Goal: Check status

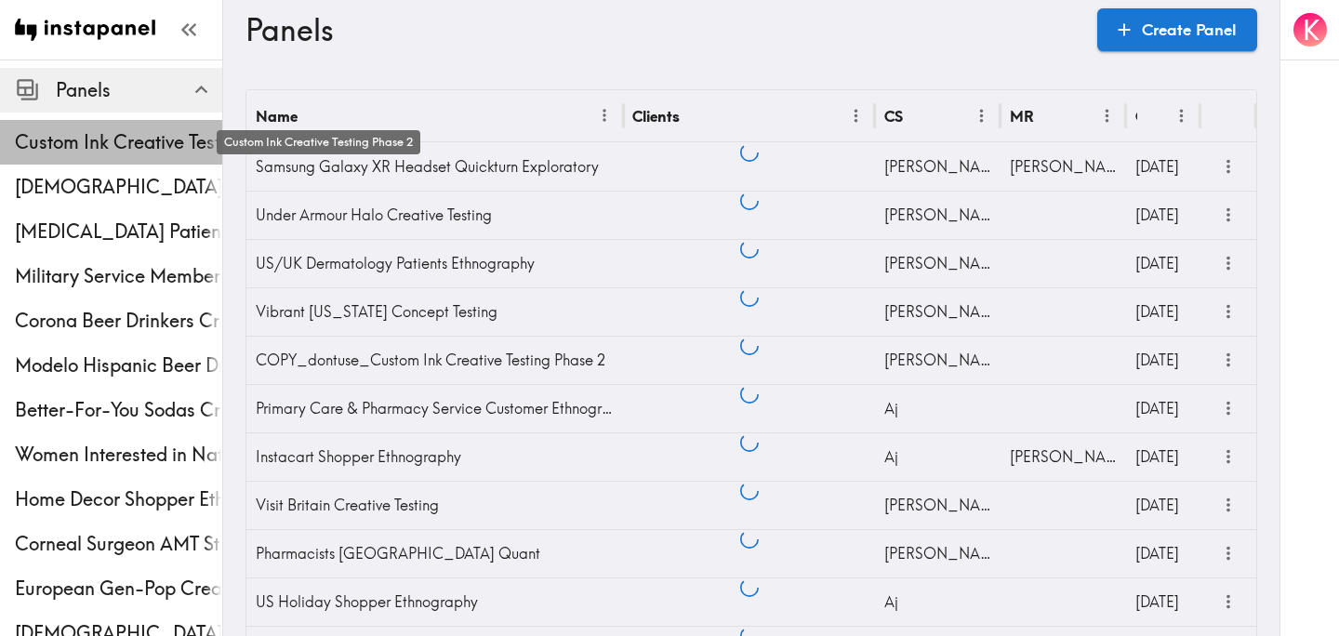
click at [101, 149] on span "Custom Ink Creative Testing Phase 2" at bounding box center [118, 142] width 207 height 26
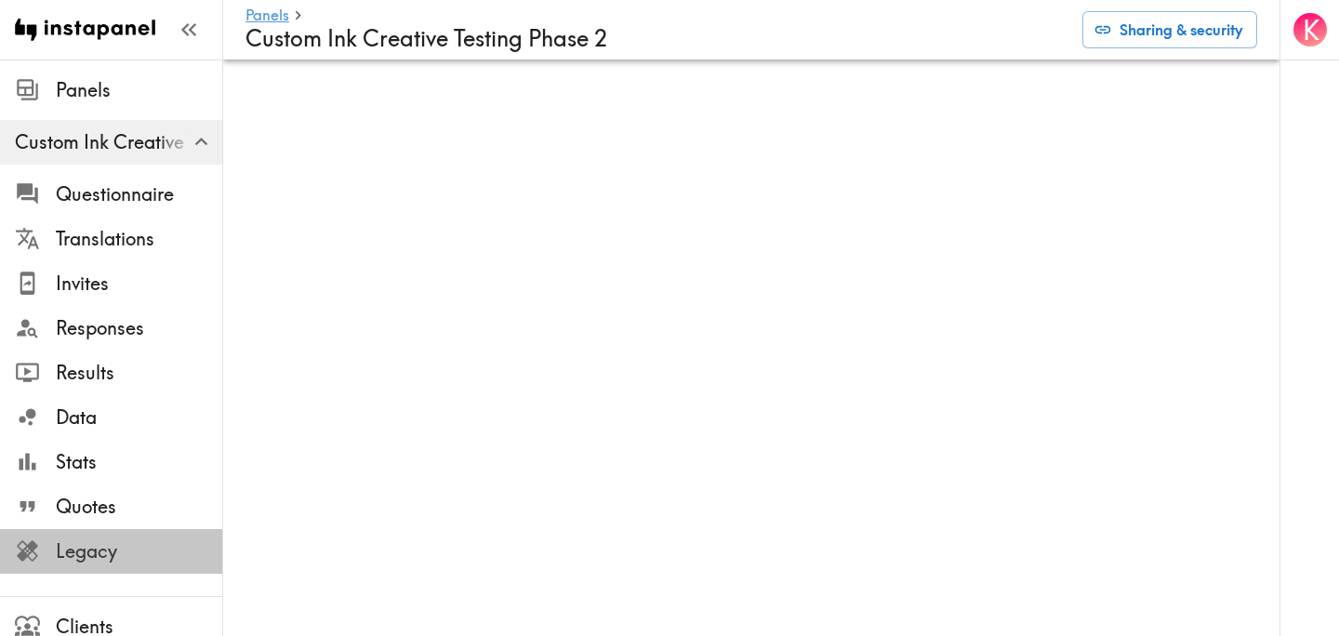
click at [165, 539] on span "Legacy" at bounding box center [139, 551] width 166 height 26
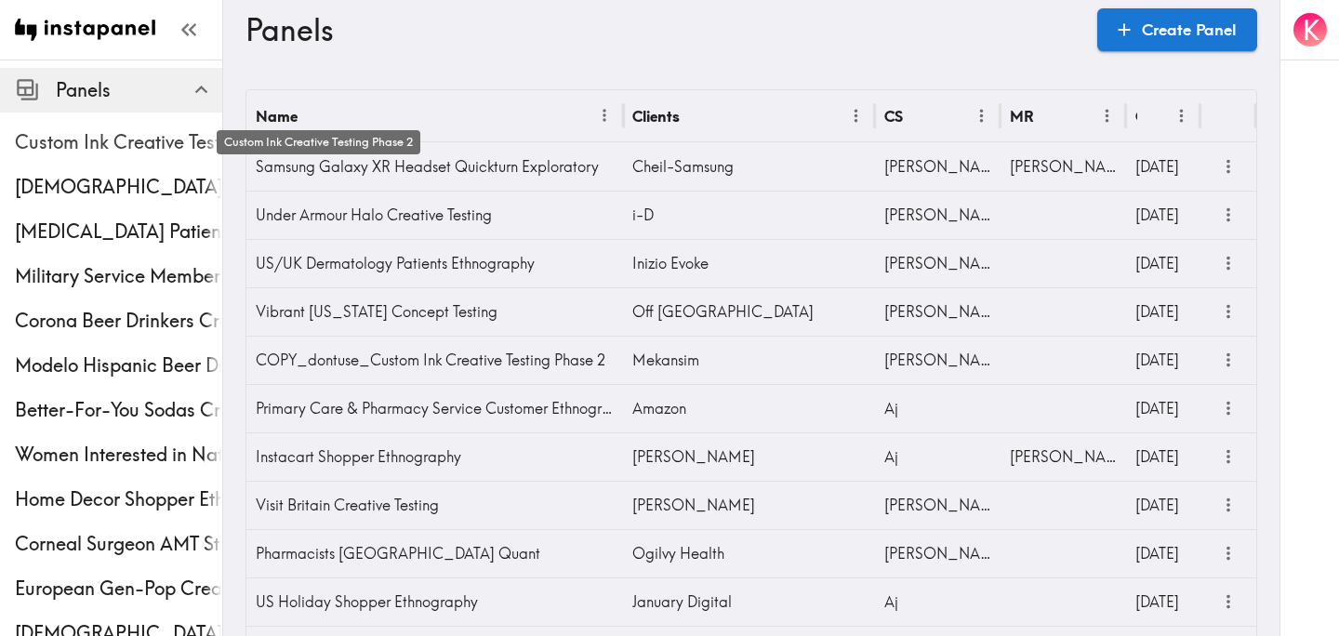
click at [101, 152] on span "Custom Ink Creative Testing Phase 2" at bounding box center [118, 142] width 207 height 26
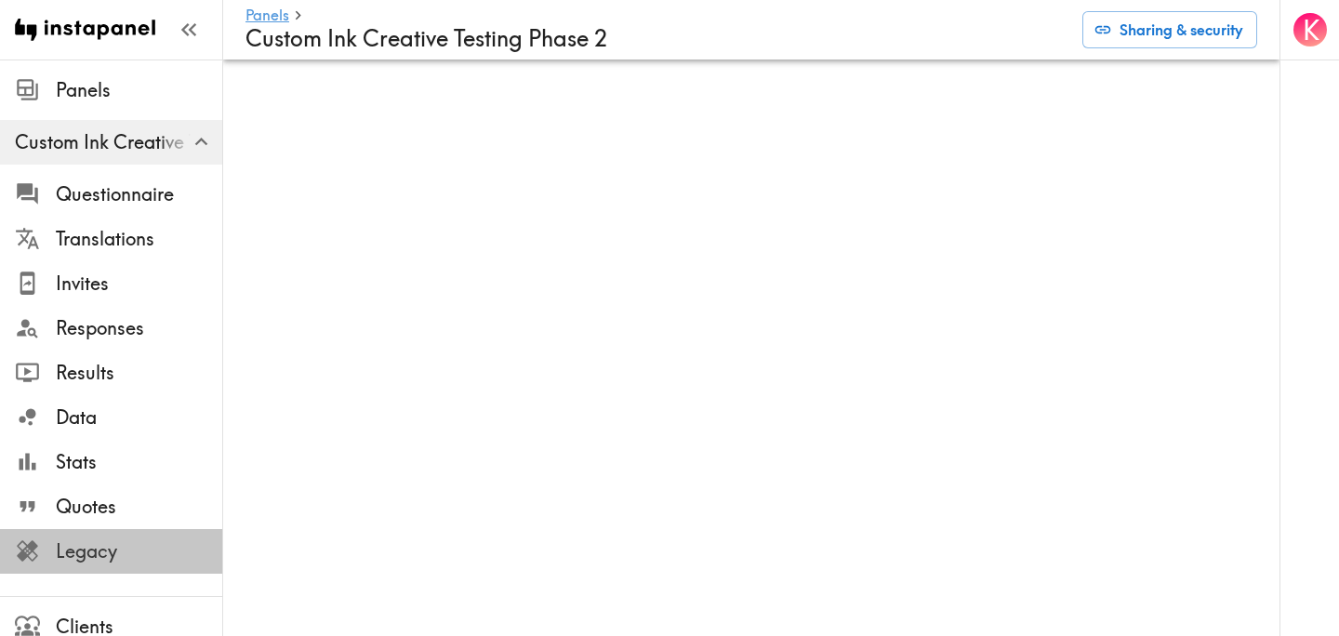
click at [155, 557] on span "Legacy" at bounding box center [139, 551] width 166 height 26
click at [119, 261] on div "Invites" at bounding box center [111, 283] width 222 height 48
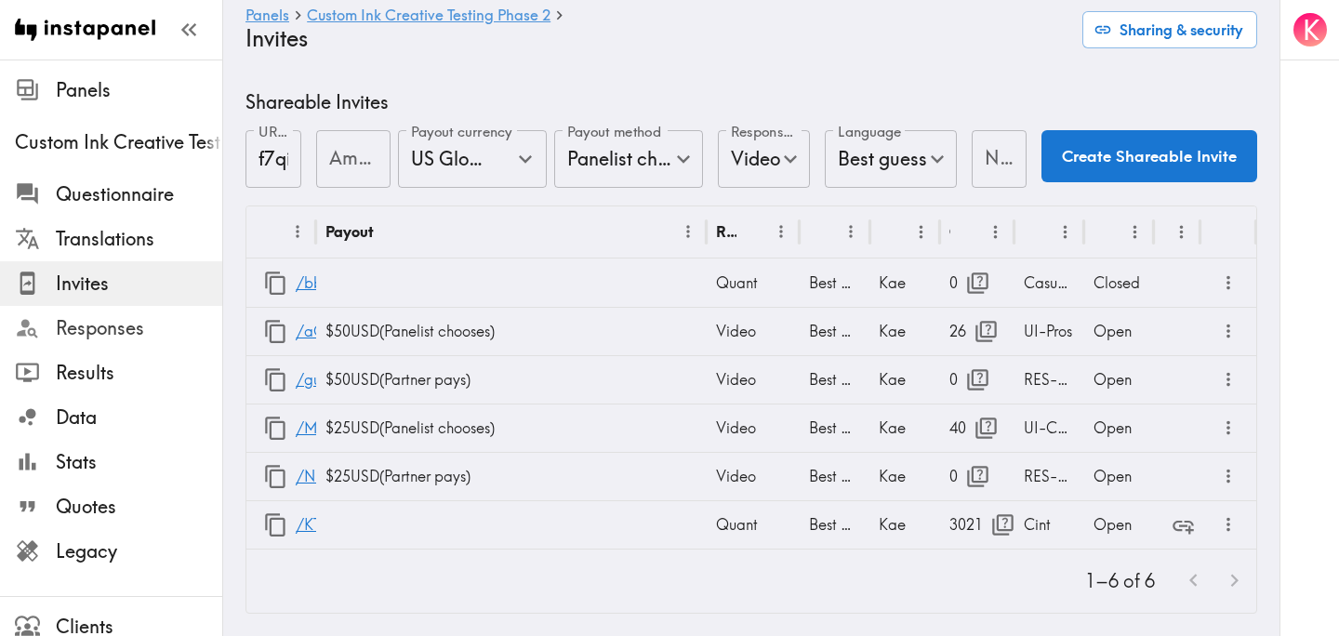
click at [131, 328] on span "Responses" at bounding box center [139, 328] width 166 height 26
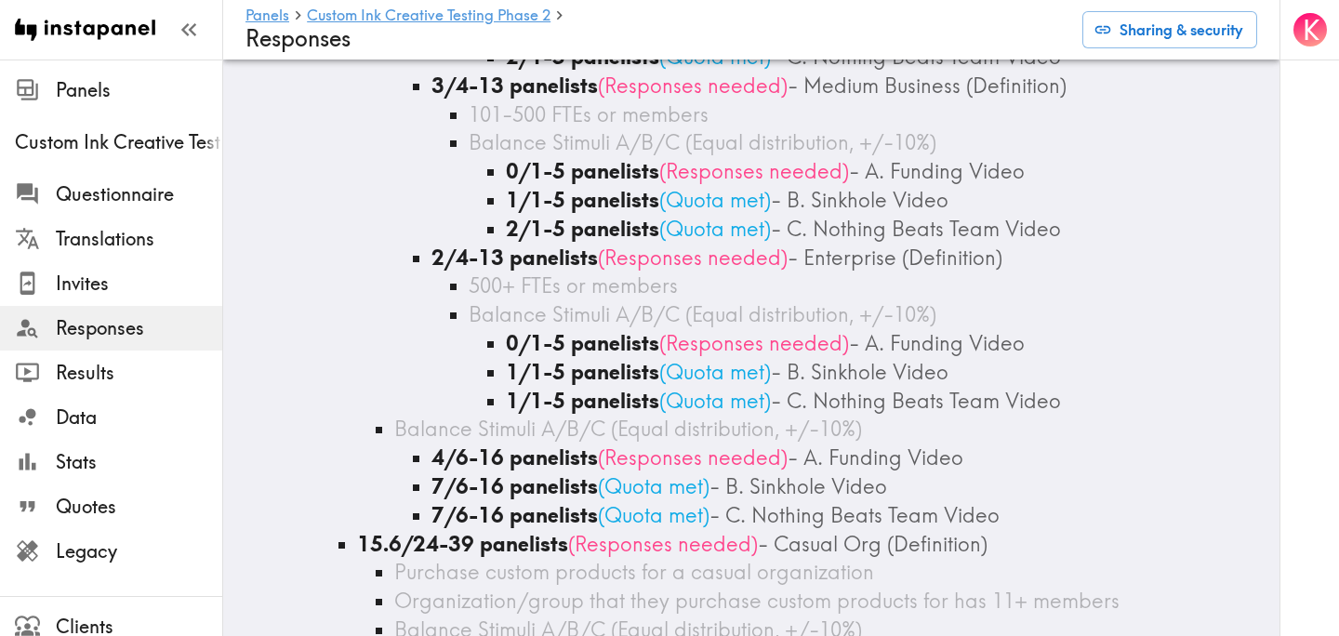
scroll to position [1335, 0]
click at [126, 276] on span "Invites" at bounding box center [139, 284] width 166 height 26
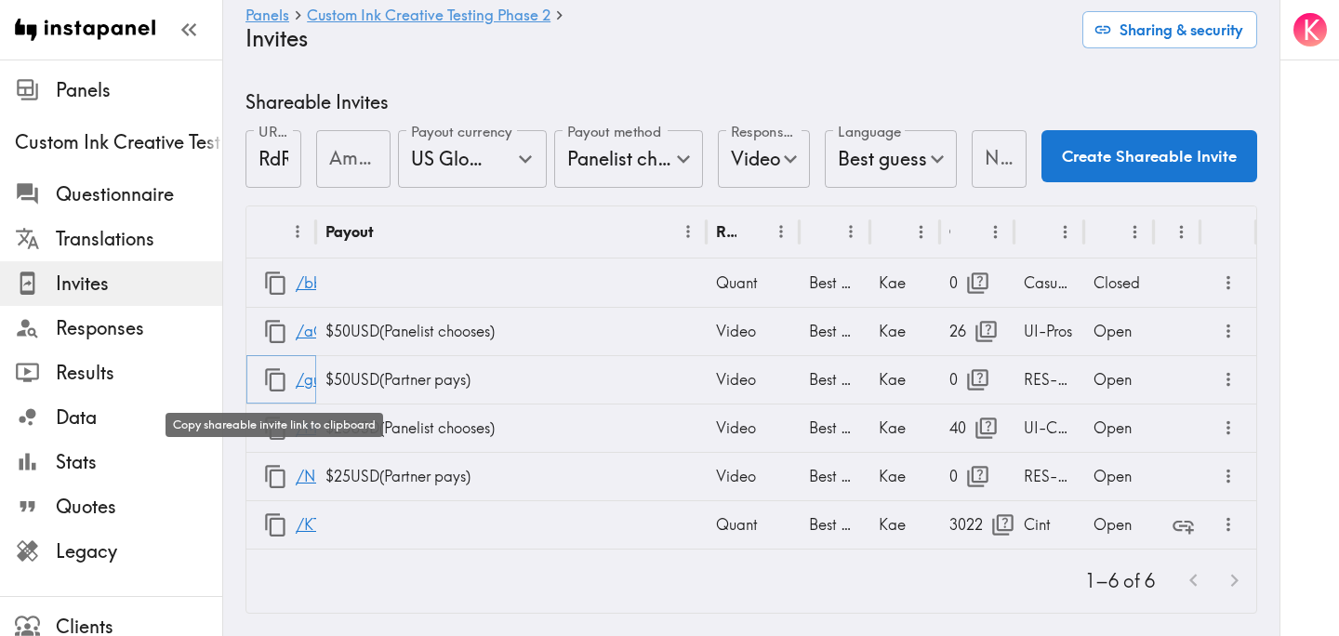
click at [280, 381] on icon "button" at bounding box center [275, 379] width 25 height 25
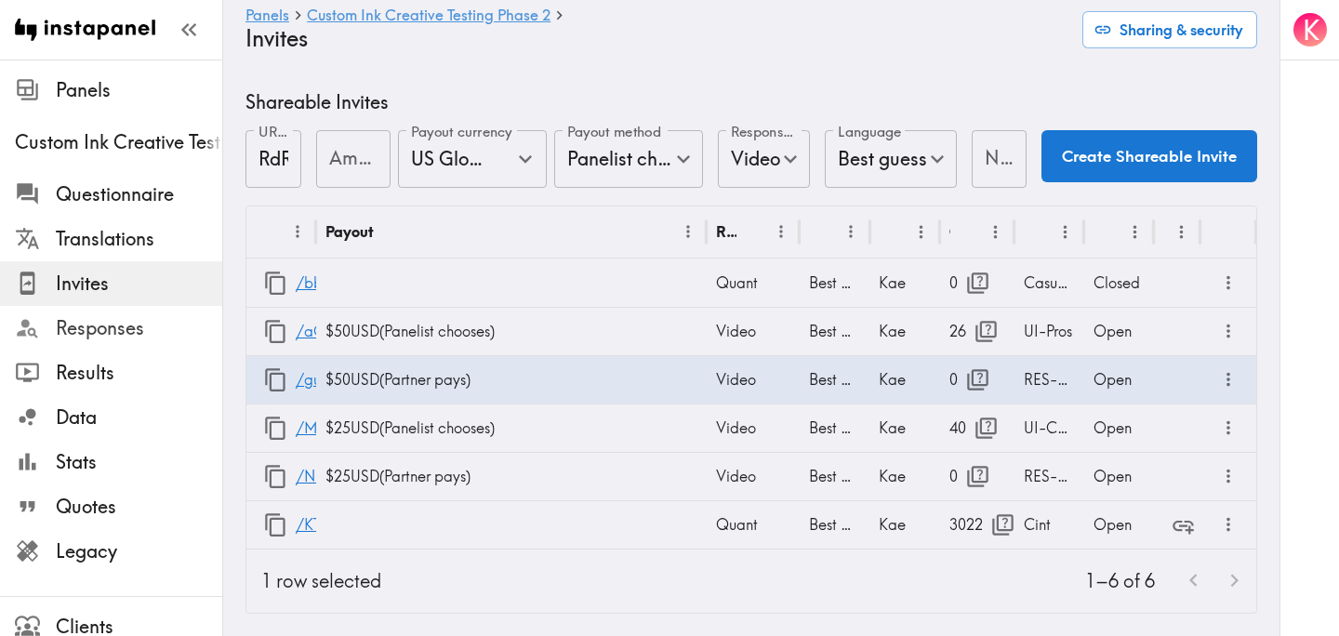
click at [129, 342] on span "Responses" at bounding box center [139, 328] width 166 height 33
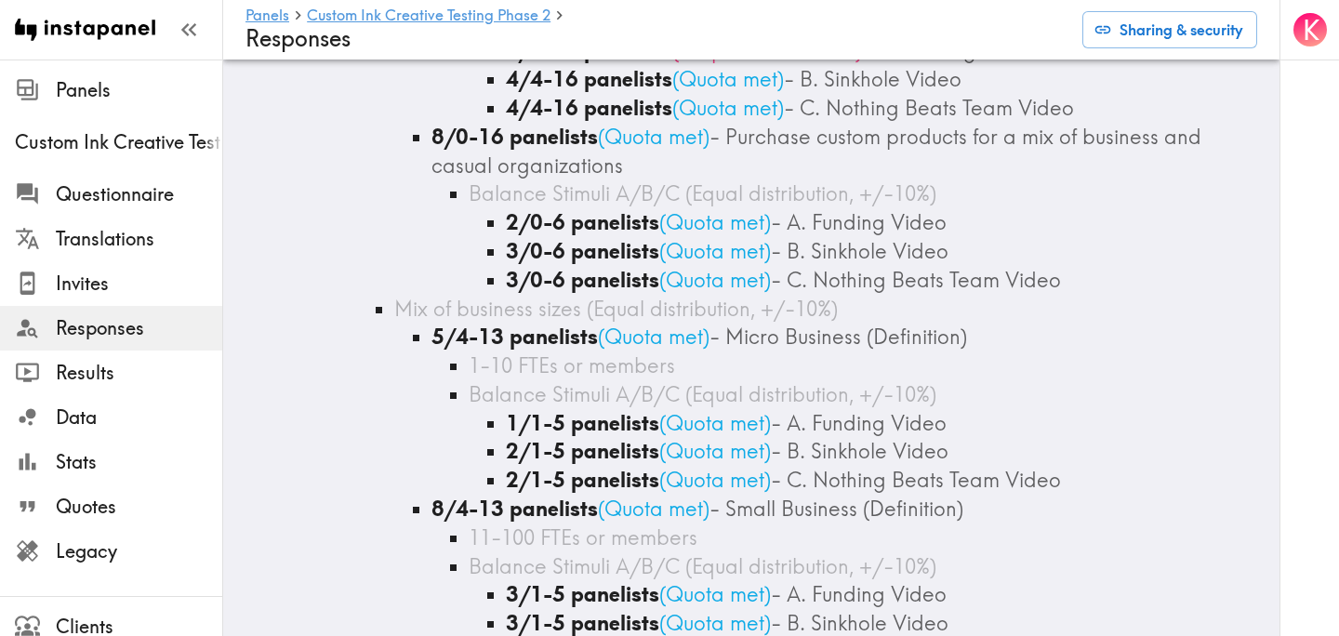
scroll to position [1277, 0]
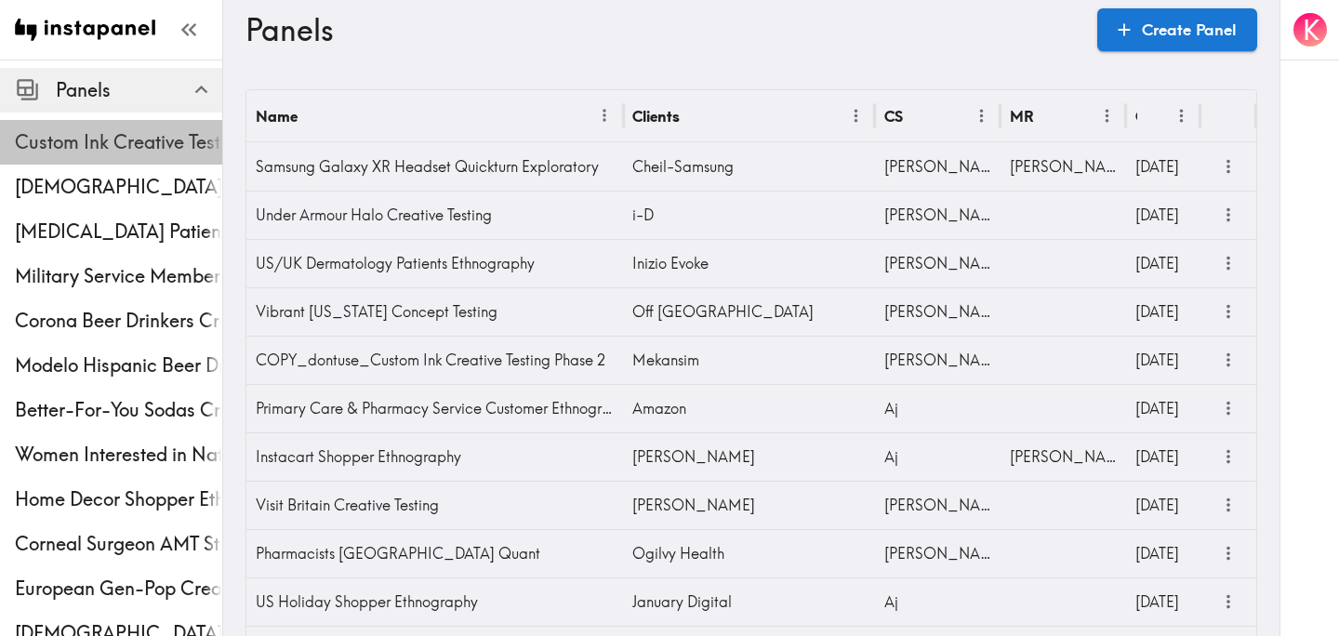
click at [103, 157] on span "Custom Ink Creative Testing Phase 2" at bounding box center [118, 142] width 207 height 33
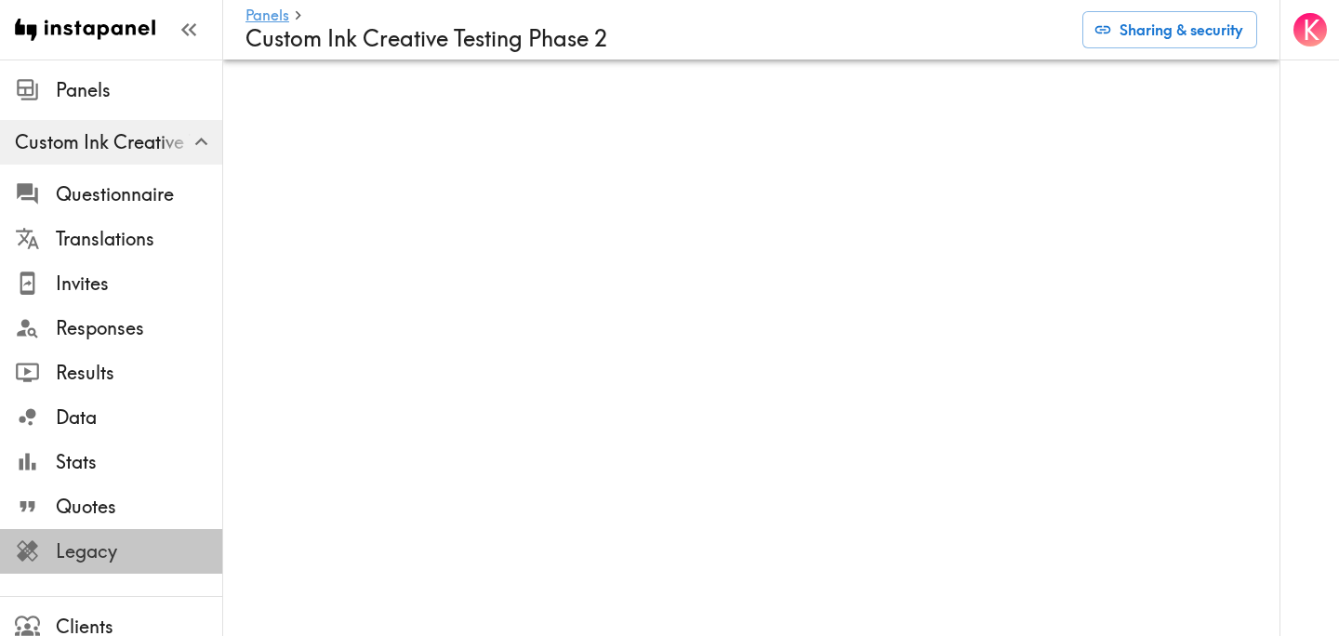
click at [111, 541] on span "Legacy" at bounding box center [139, 551] width 166 height 26
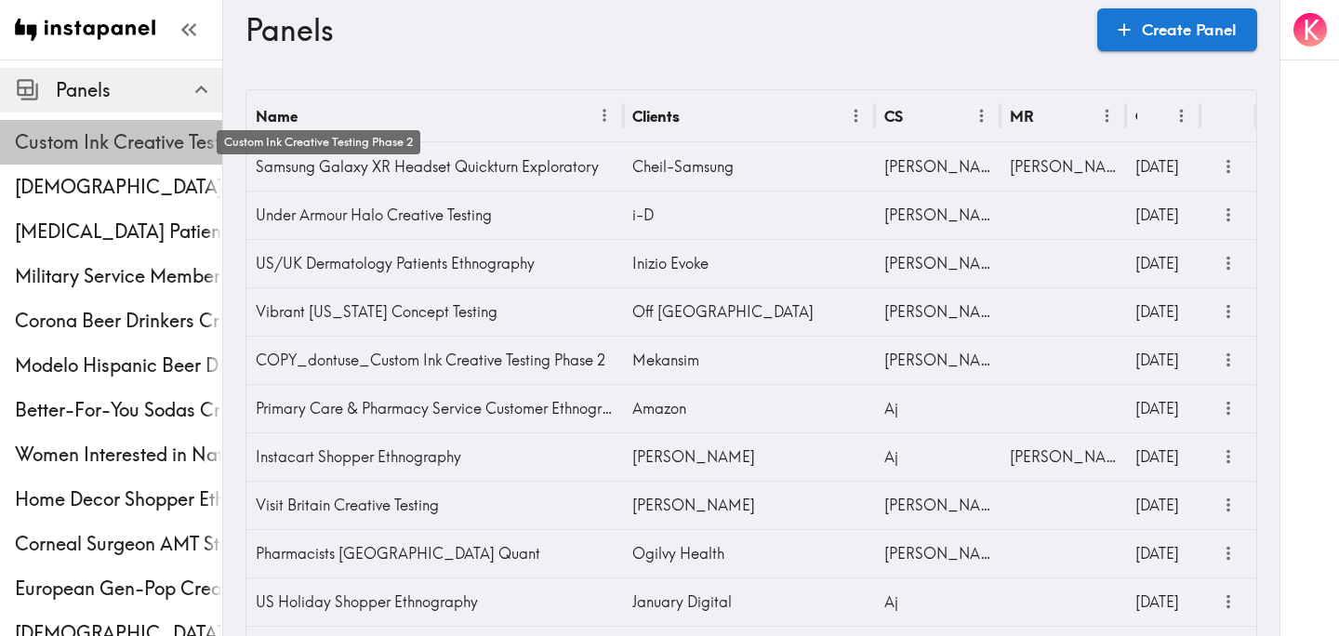
click at [121, 146] on span "Custom Ink Creative Testing Phase 2" at bounding box center [118, 142] width 207 height 26
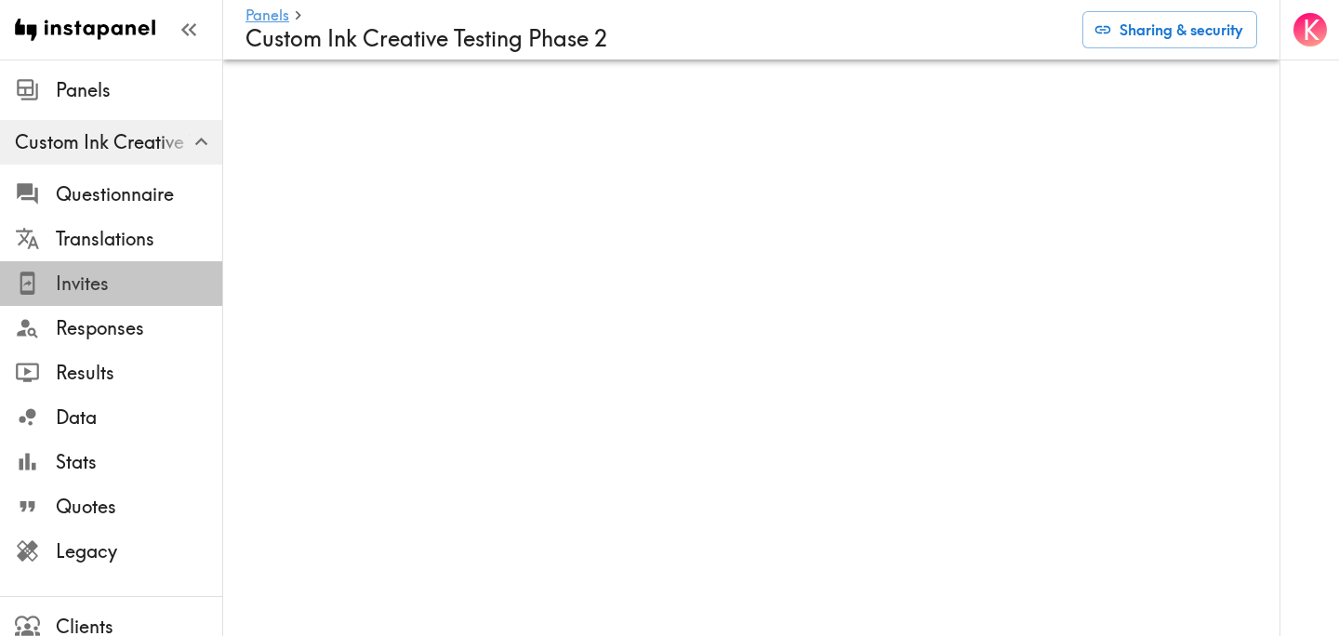
click at [142, 289] on span "Invites" at bounding box center [139, 284] width 166 height 26
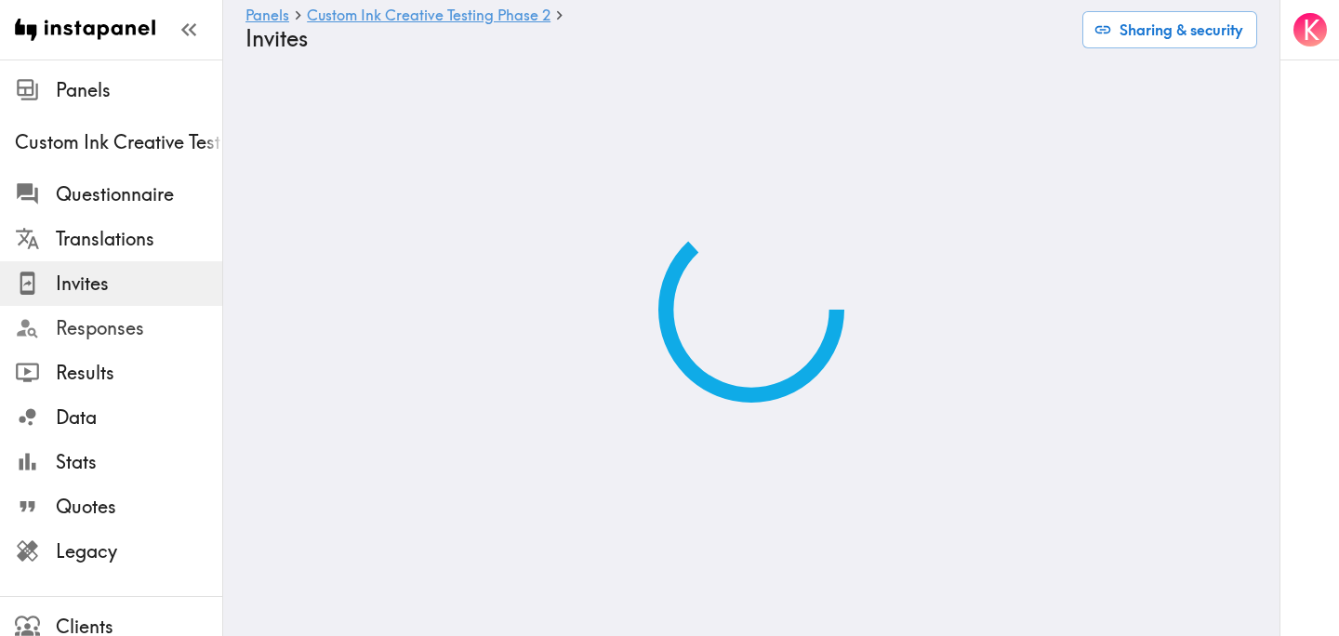
click at [140, 322] on span "Responses" at bounding box center [139, 328] width 166 height 26
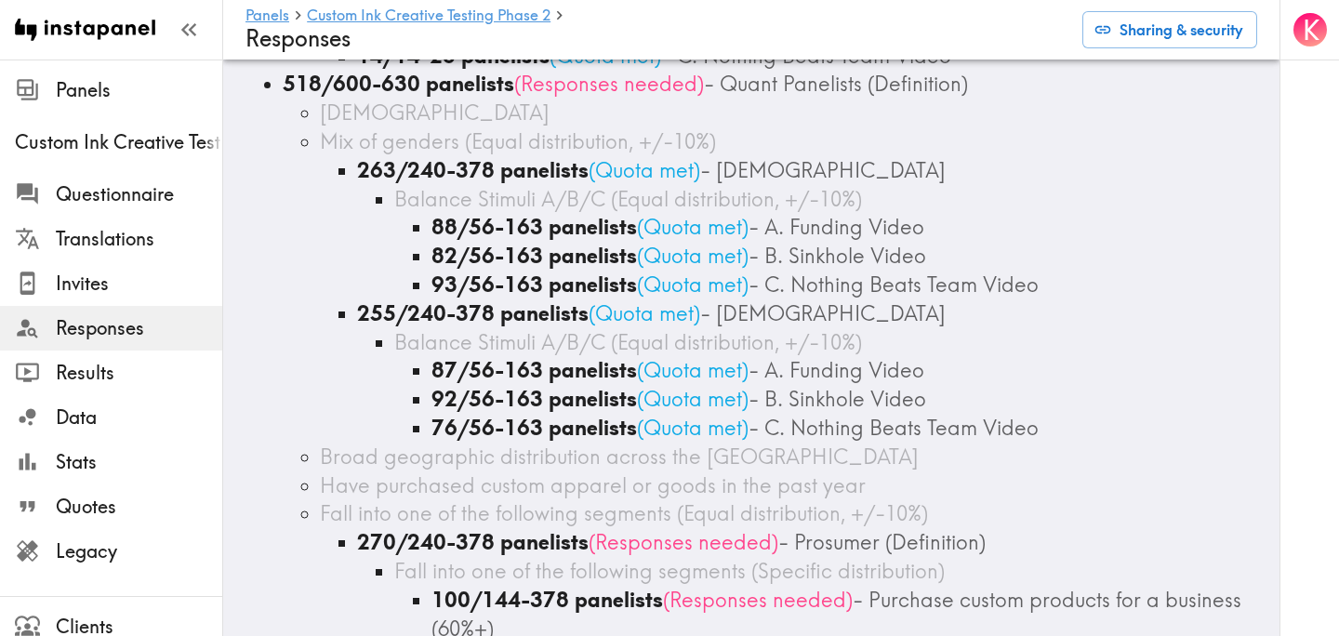
scroll to position [2068, 0]
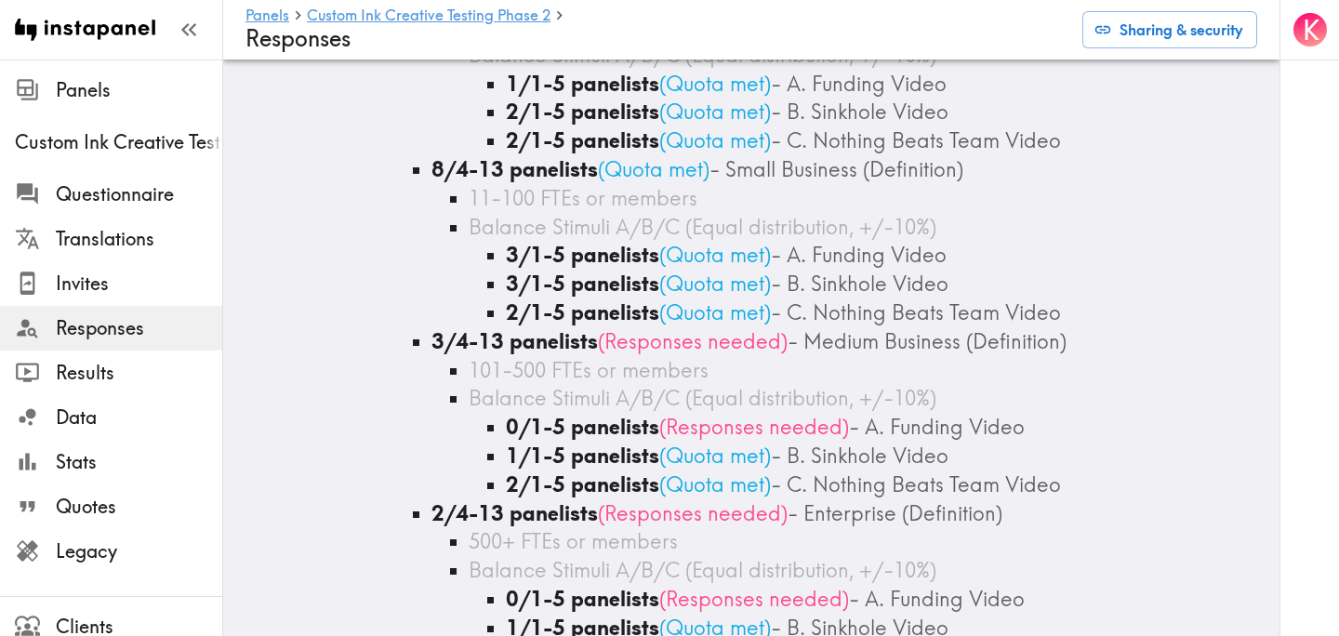
scroll to position [1082, 0]
